Goal: Task Accomplishment & Management: Use online tool/utility

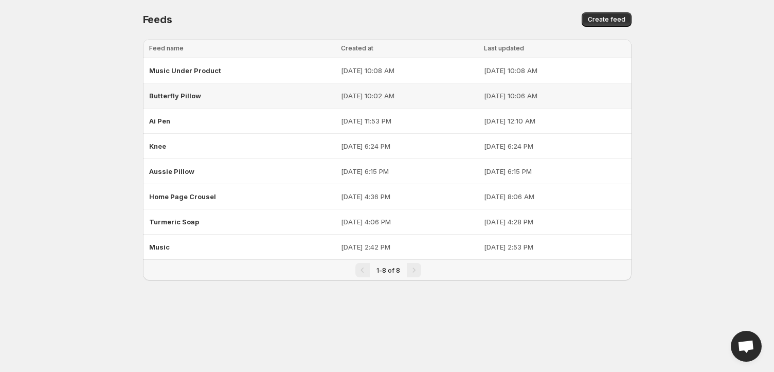
click at [218, 98] on div "Butterfly Pillow" at bounding box center [242, 95] width 186 height 19
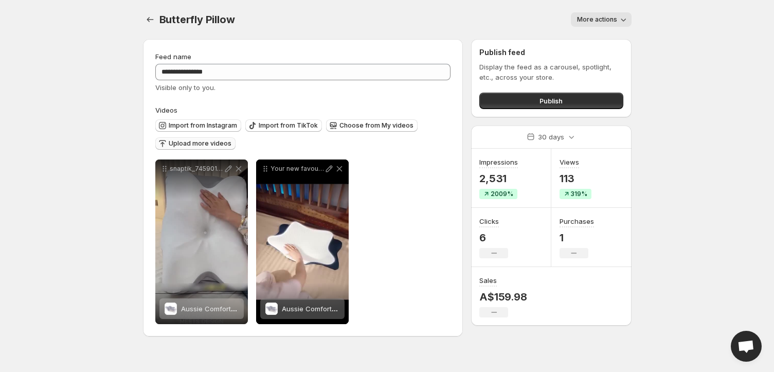
click at [209, 148] on button "Upload more videos" at bounding box center [195, 143] width 80 height 12
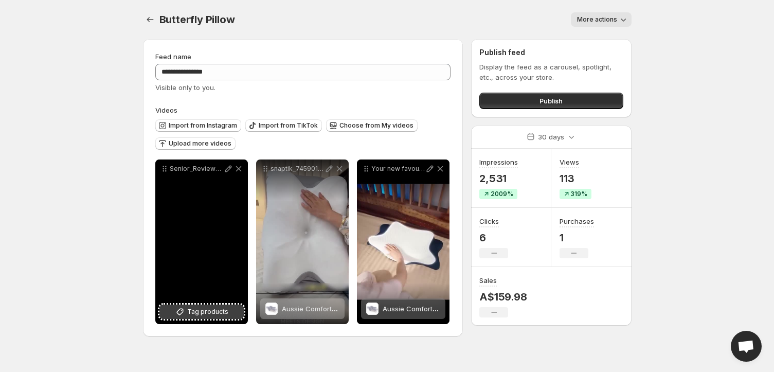
click at [203, 316] on span "Tag products" at bounding box center [207, 311] width 41 height 10
